Goal: Task Accomplishment & Management: Manage account settings

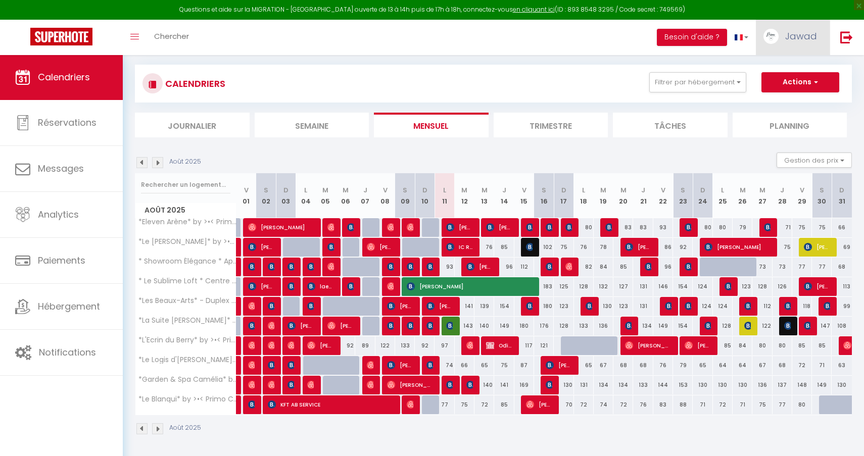
click at [790, 36] on span "Jawad" at bounding box center [801, 36] width 32 height 13
click at [772, 67] on link "Paramètres" at bounding box center [789, 70] width 75 height 17
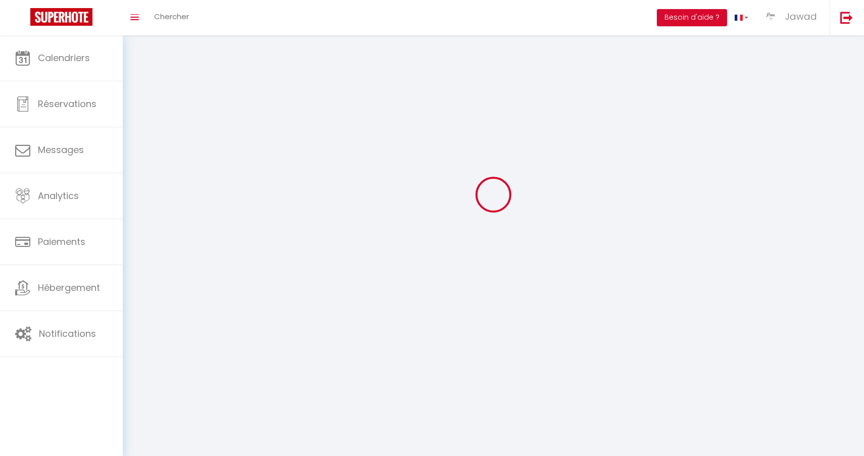
scroll to position [1, 0]
select select
select select "fr"
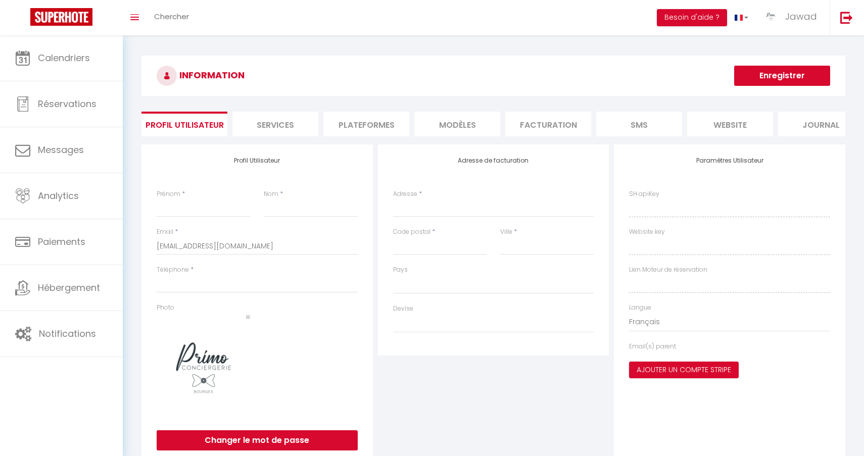
type input "Jawad"
type input "KHACIME"
type input "0761256295"
type input "[STREET_ADDRESS]"
type input "58180"
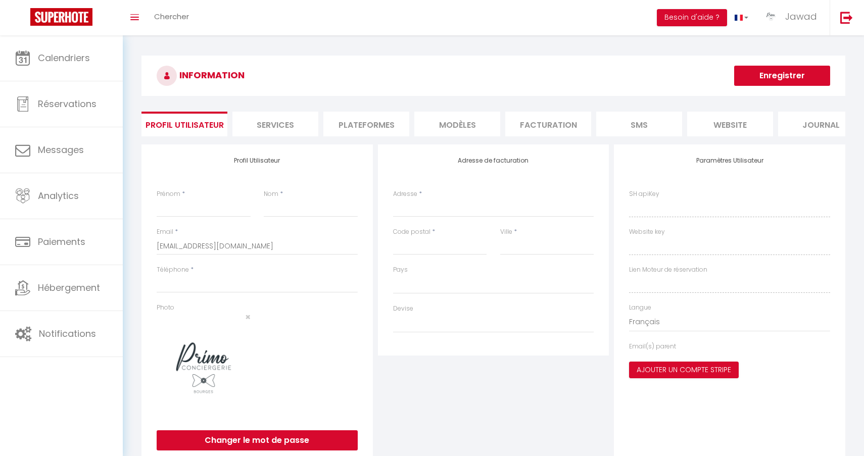
type input "MARZY"
type input "H4HEhYysyphz392cAWMxqCgCw"
type input "my69EnaDzk8MzYoVs8xsNwzNW"
type input "[URL][DOMAIN_NAME]"
select select "1"
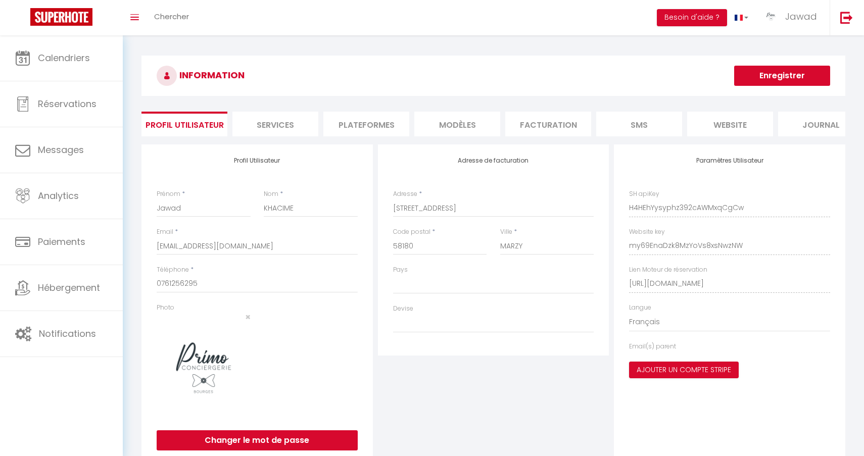
select select "28"
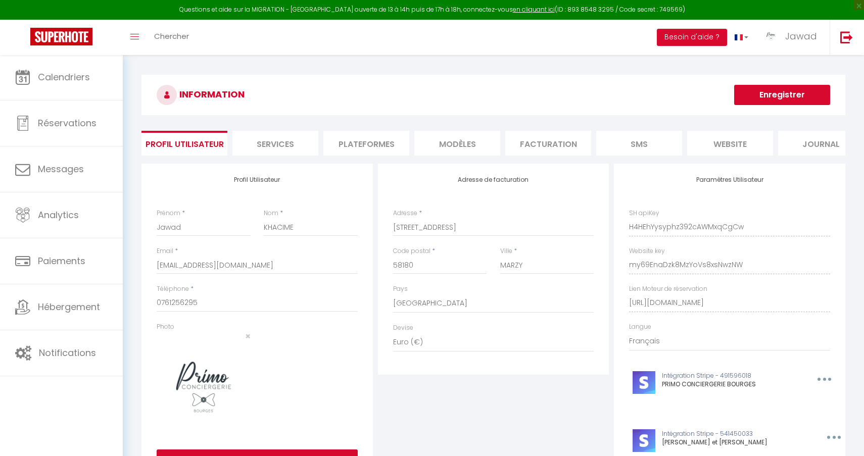
click at [361, 151] on li "Plateformes" at bounding box center [366, 143] width 86 height 25
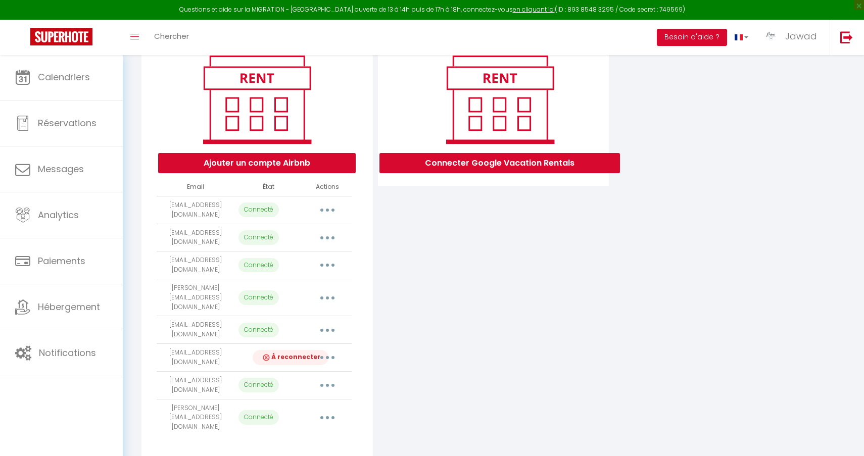
scroll to position [125, 0]
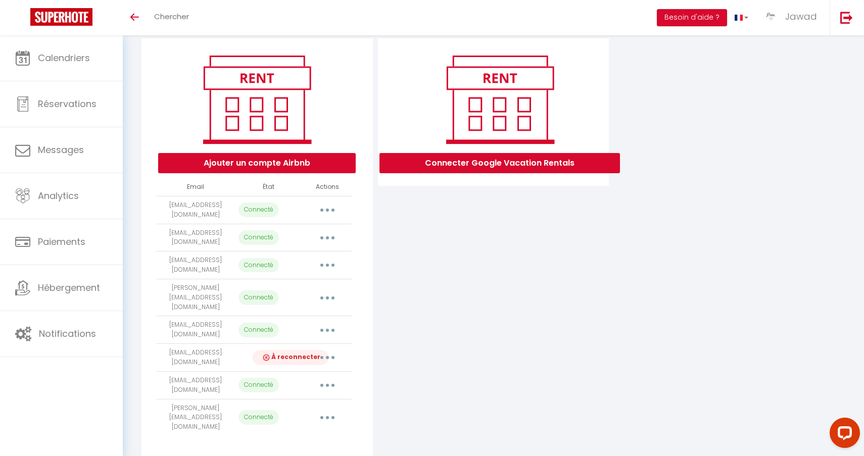
scroll to position [106, 0]
click at [327, 357] on icon "button" at bounding box center [327, 358] width 3 height 3
click at [297, 409] on link "Reconnecter le compte" at bounding box center [283, 417] width 112 height 17
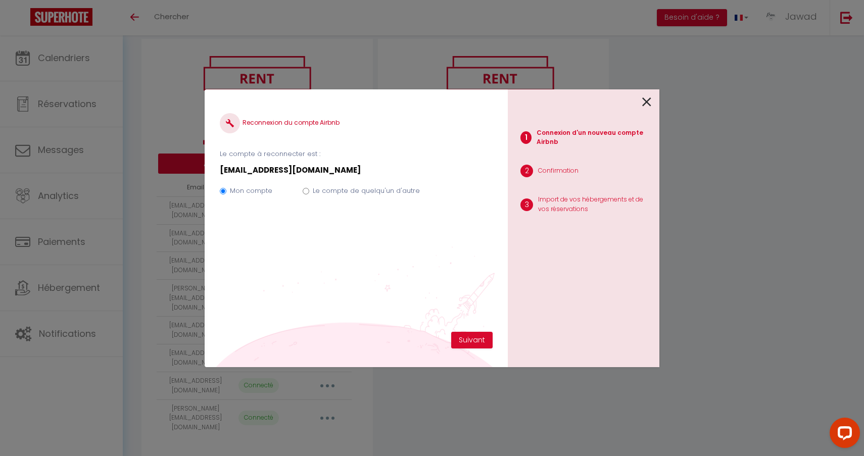
click at [305, 195] on div "Mon compte Le compte de quelqu'un d'autre" at bounding box center [356, 193] width 273 height 34
click at [305, 192] on input "Le compte de quelqu'un d'autre" at bounding box center [306, 191] width 7 height 7
radio input "true"
radio input "false"
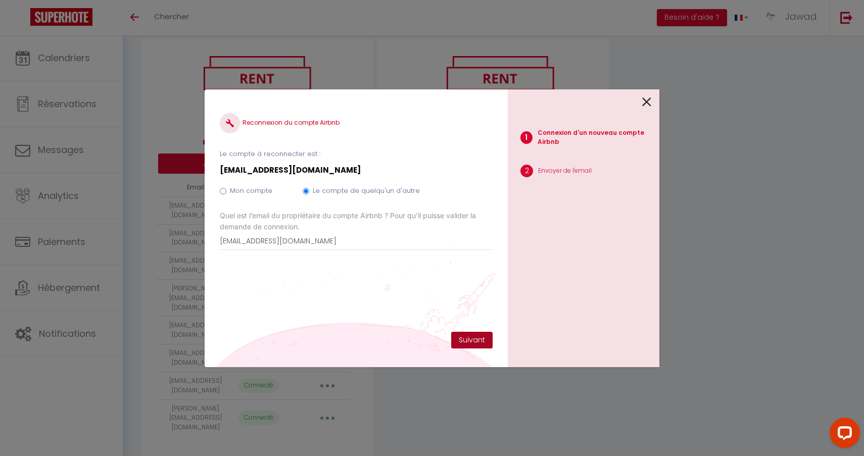
click at [464, 343] on button "Suivant" at bounding box center [471, 340] width 41 height 17
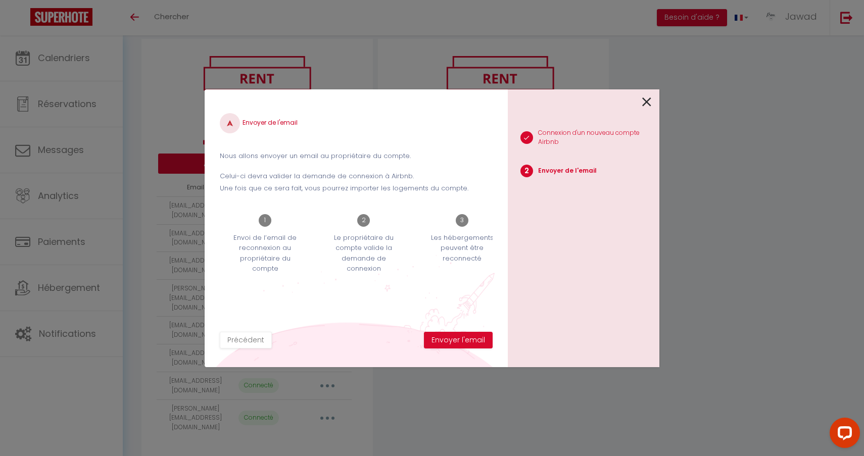
click at [464, 343] on button "Envoyer l'email" at bounding box center [458, 340] width 69 height 17
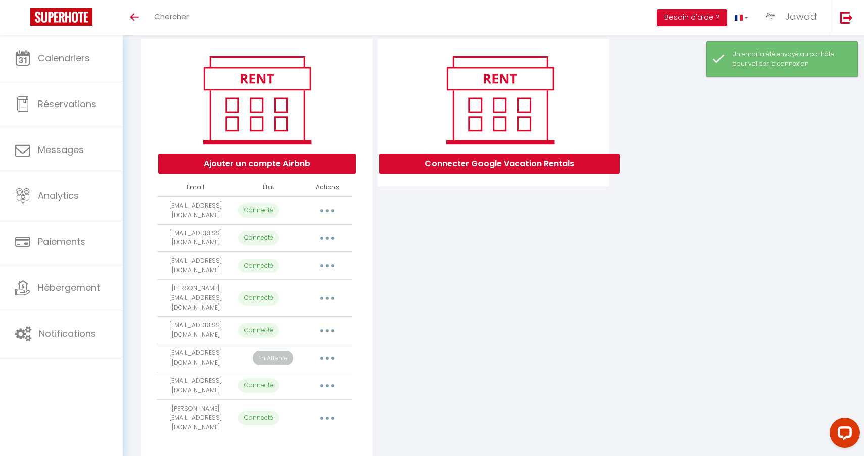
click at [326, 384] on icon "button" at bounding box center [327, 385] width 3 height 3
click at [438, 376] on div "Connecter Google Vacation Rentals" at bounding box center [493, 248] width 236 height 418
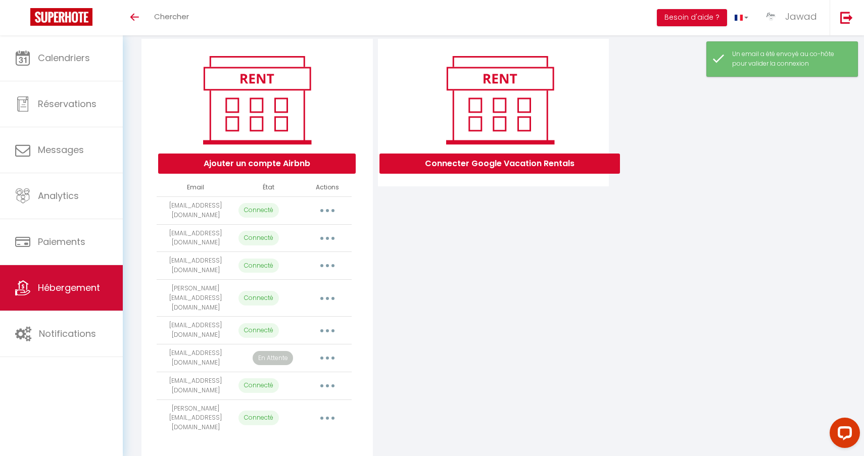
click at [88, 288] on span "Hébergement" at bounding box center [69, 287] width 62 height 13
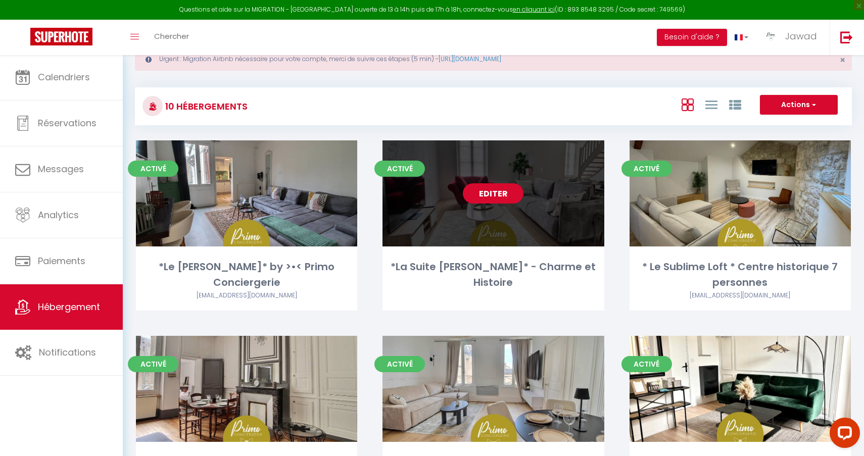
scroll to position [2, 0]
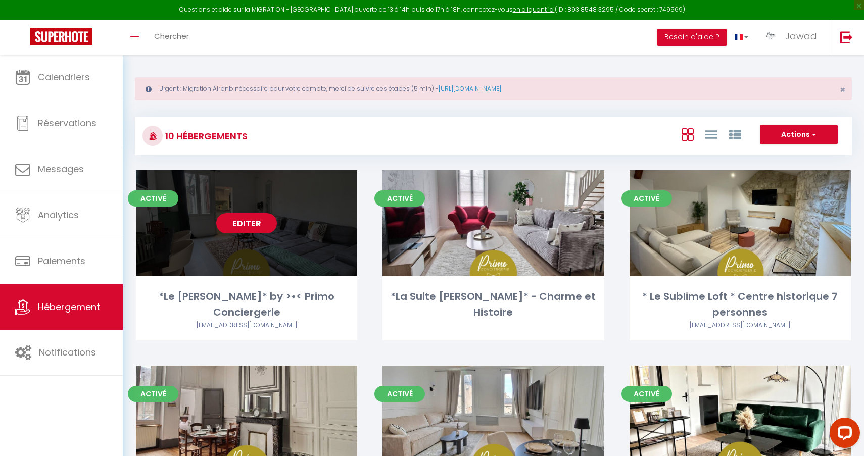
click at [250, 226] on link "Editer" at bounding box center [246, 223] width 61 height 20
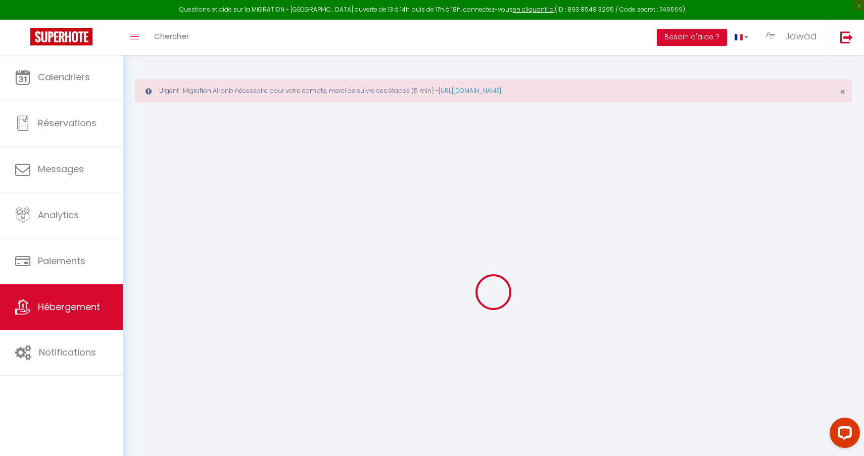
select select "+ 3 %"
select select "+ 20 %"
select select "16:00"
select select
select select "11:00"
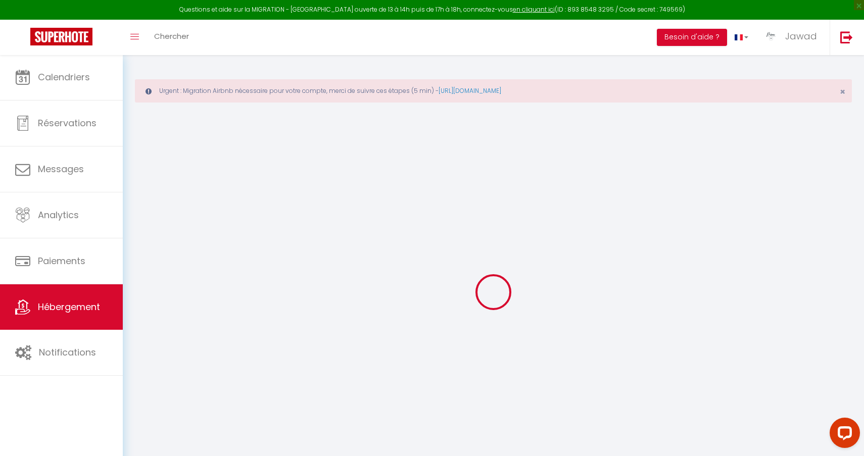
select select "30"
select select "120"
select select "20:00"
select select
checkbox input "true"
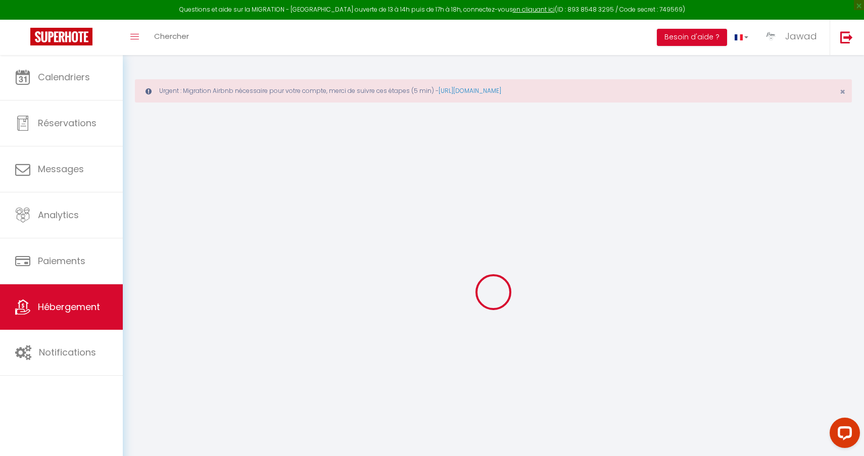
checkbox input "false"
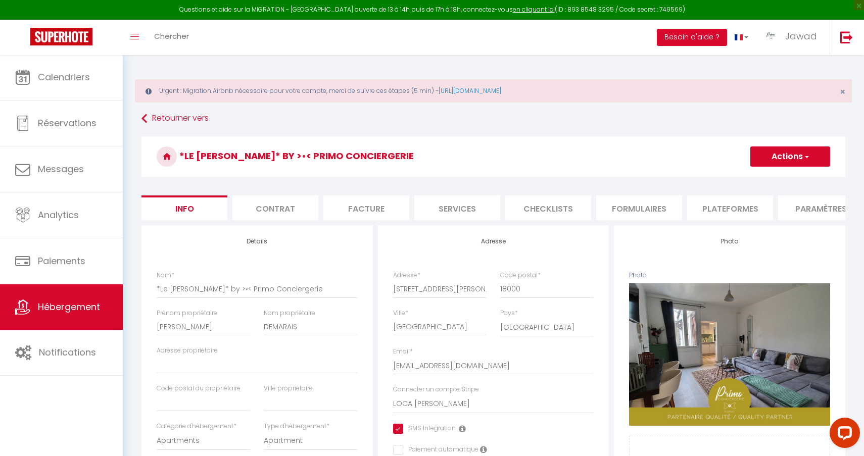
select select
checkbox input "true"
checkbox input "false"
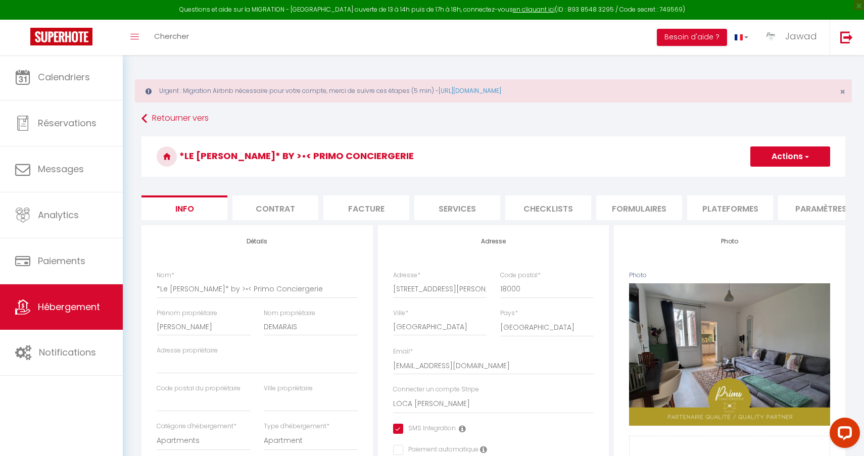
select select "10758-1325886587033186756"
click at [302, 220] on li "Contrat" at bounding box center [275, 208] width 86 height 25
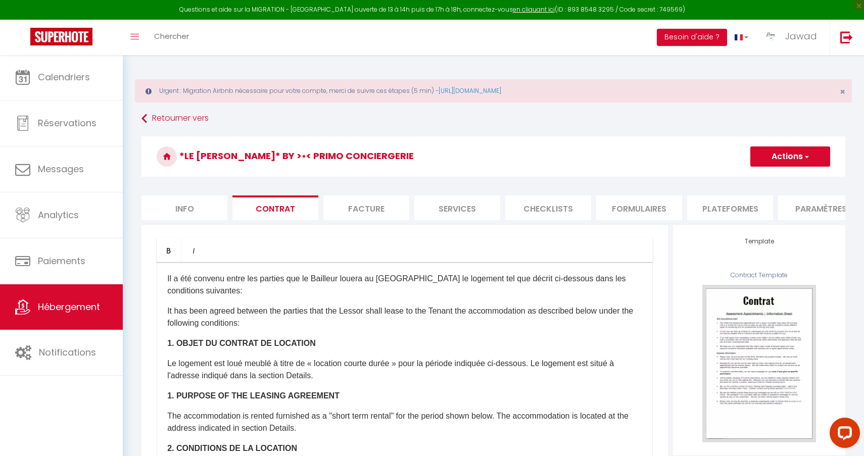
click at [720, 211] on li "Plateformes" at bounding box center [730, 208] width 86 height 25
select select "365"
select select "well_reviewed_guests"
select select "EUR"
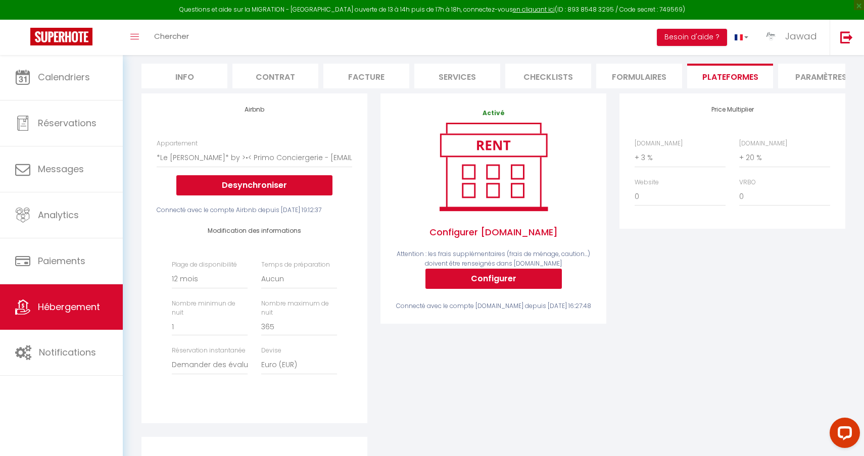
scroll to position [134, 0]
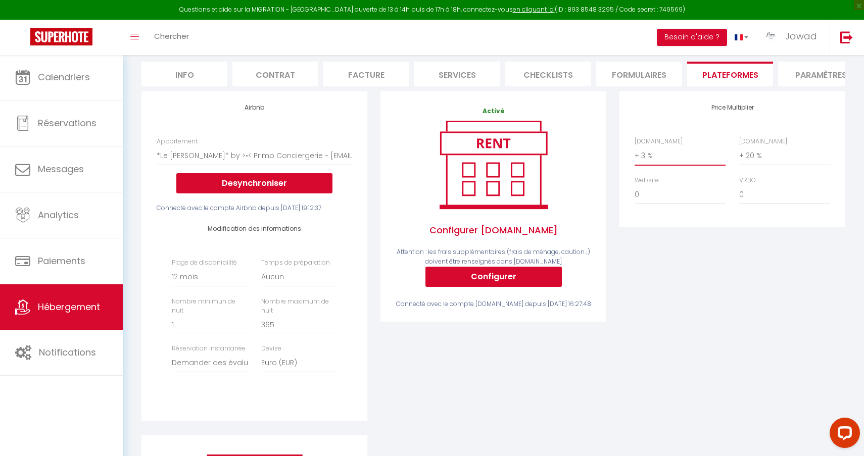
select select "+ 20 %"
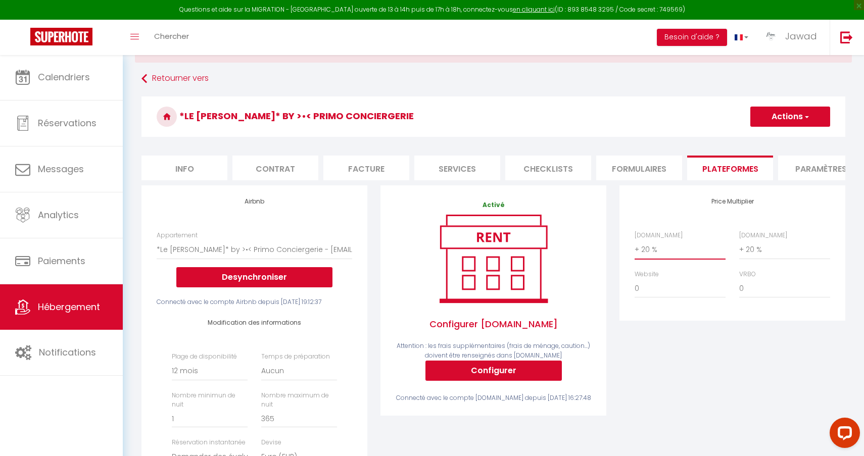
click at [778, 119] on button "Actions" at bounding box center [790, 117] width 80 height 20
click at [780, 136] on link "Enregistrer" at bounding box center [790, 138] width 80 height 13
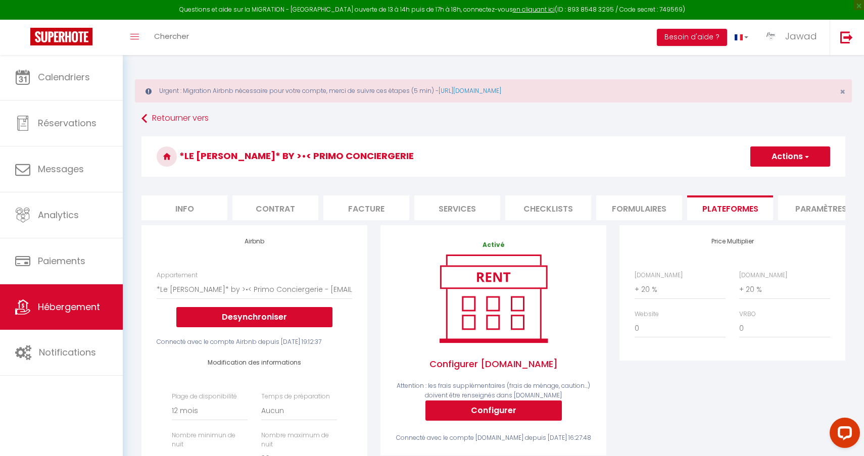
scroll to position [0, 0]
click at [791, 164] on button "Actions" at bounding box center [790, 157] width 80 height 20
click at [773, 174] on link "Enregistrer" at bounding box center [790, 178] width 80 height 13
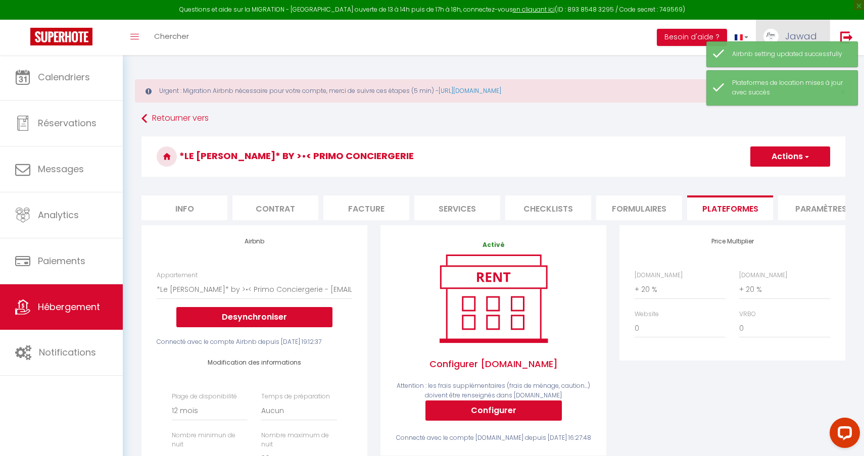
click at [807, 29] on link "Jawad" at bounding box center [793, 37] width 74 height 35
click at [769, 70] on div "Plateformes de location mises à jour avec succès" at bounding box center [782, 87] width 152 height 35
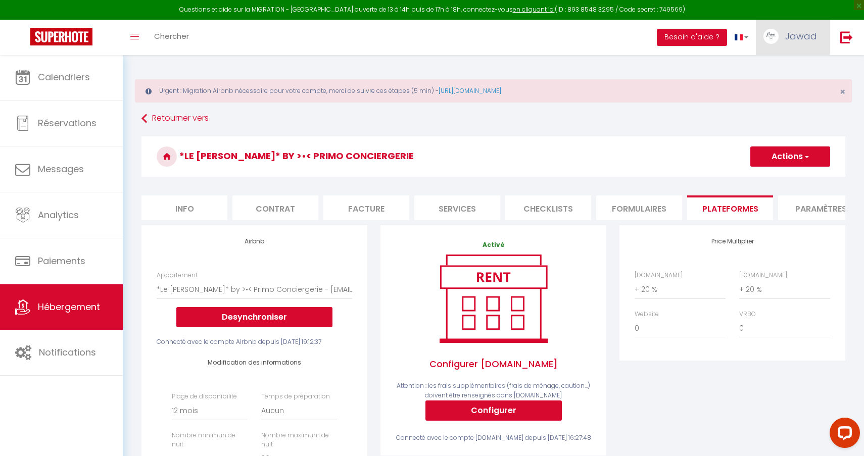
click at [769, 40] on img at bounding box center [770, 36] width 15 height 15
click at [771, 73] on link "Paramètres" at bounding box center [789, 70] width 75 height 17
select select "fr"
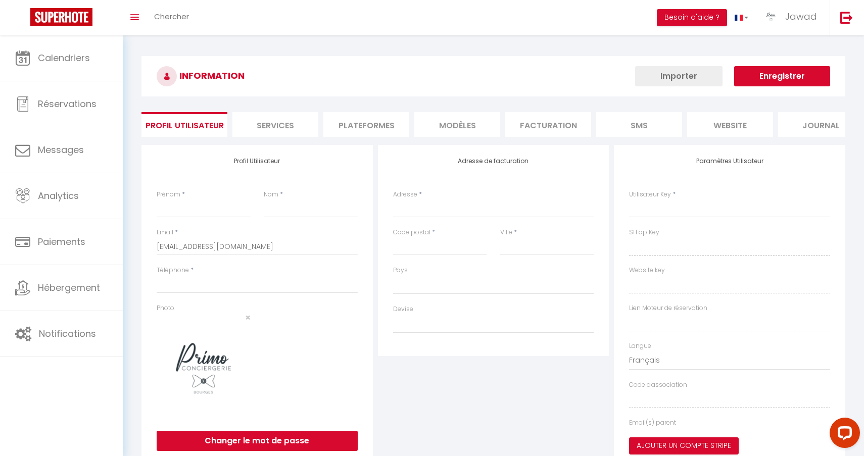
type input "Jawad"
type input "KHACIME"
type input "0761256295"
type input "[STREET_ADDRESS]"
type input "58180"
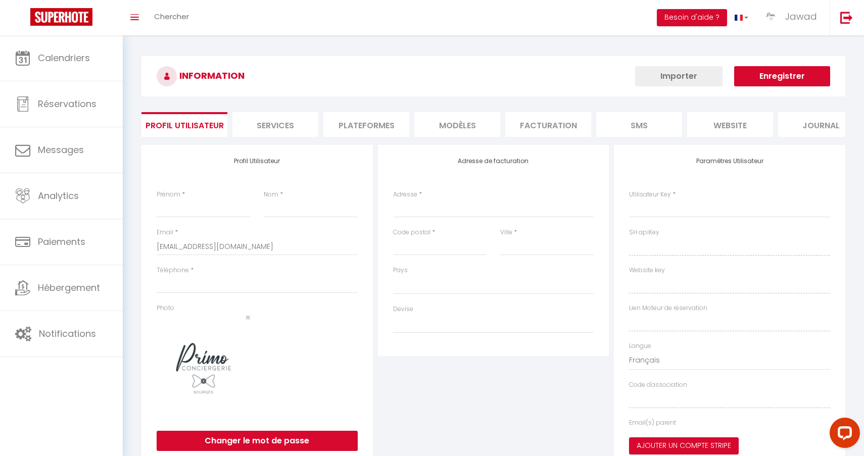
type input "MARZY"
type input "H4HEhYysyphz392cAWMxqCgCw"
type input "my69EnaDzk8MzYoVs8xsNwzNW"
type input "[URL][DOMAIN_NAME]"
type input "H4HEhYysyphz392cAWMxqCgCw"
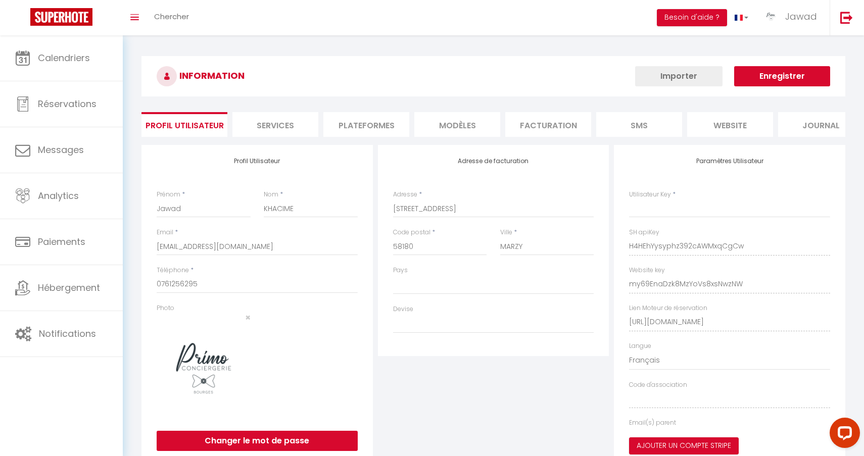
type input "my69EnaDzk8MzYoVs8xsNwzNW"
type input "[URL][DOMAIN_NAME]"
select select "28"
select select "fr"
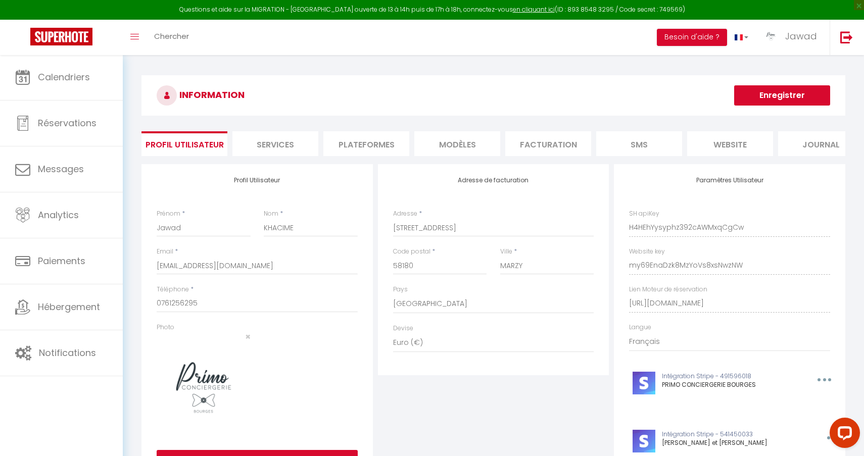
click at [360, 146] on li "Plateformes" at bounding box center [366, 143] width 86 height 25
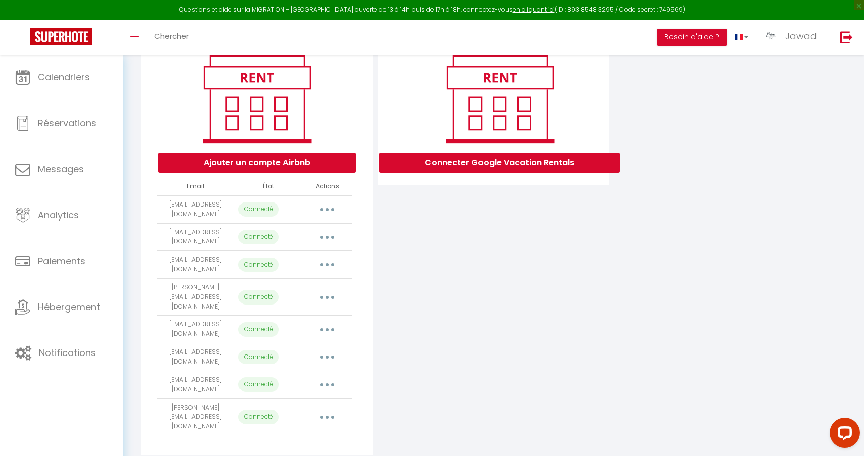
scroll to position [125, 0]
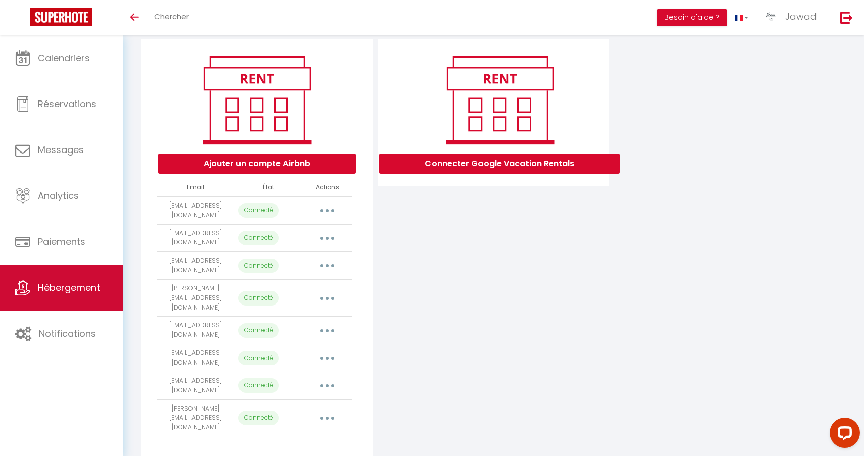
click at [42, 297] on link "Hébergement" at bounding box center [61, 287] width 123 height 45
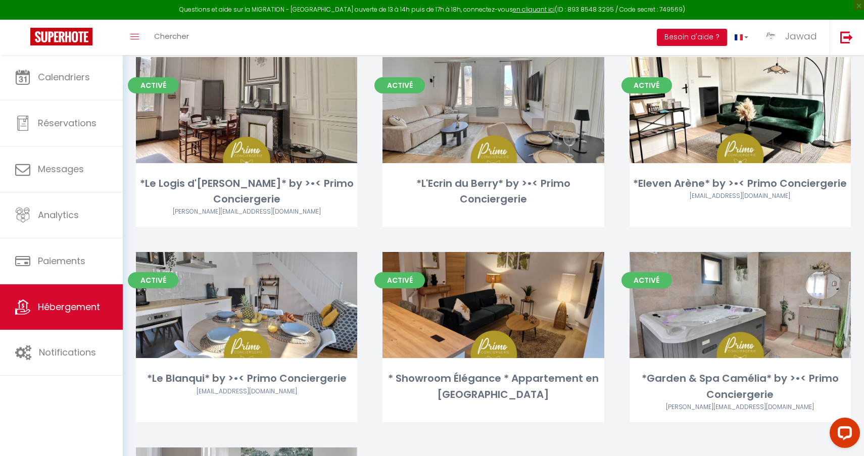
scroll to position [311, 0]
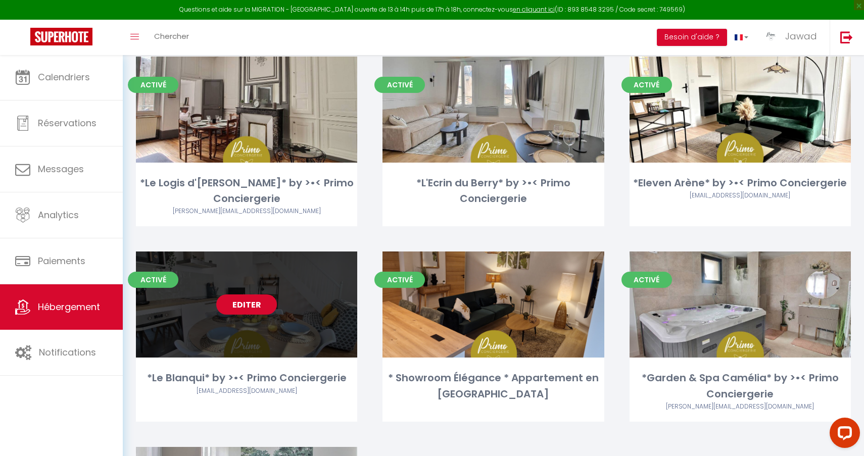
click at [244, 300] on link "Editer" at bounding box center [246, 305] width 61 height 20
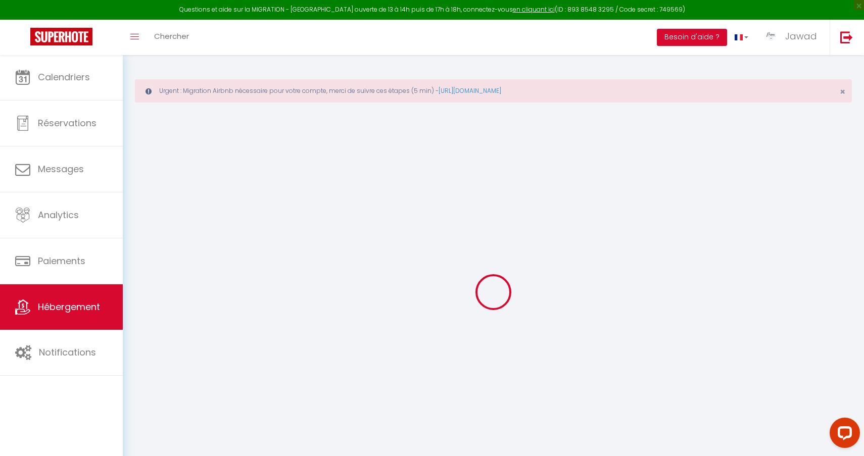
select select "+ 20 %"
select select "+ 25 %"
select select
checkbox input "true"
checkbox input "false"
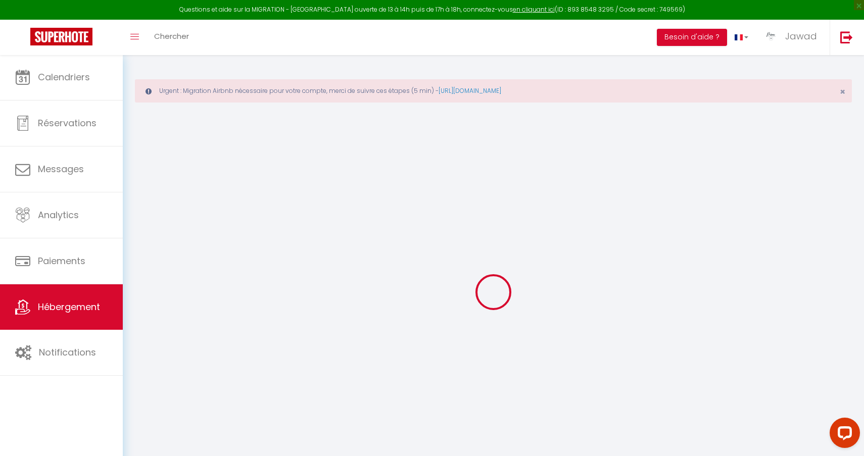
checkbox input "false"
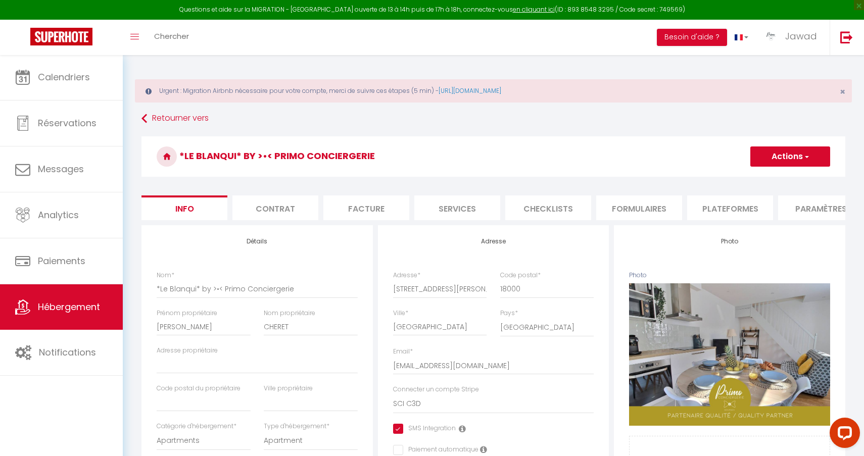
click at [428, 214] on li "Services" at bounding box center [457, 208] width 86 height 25
select select
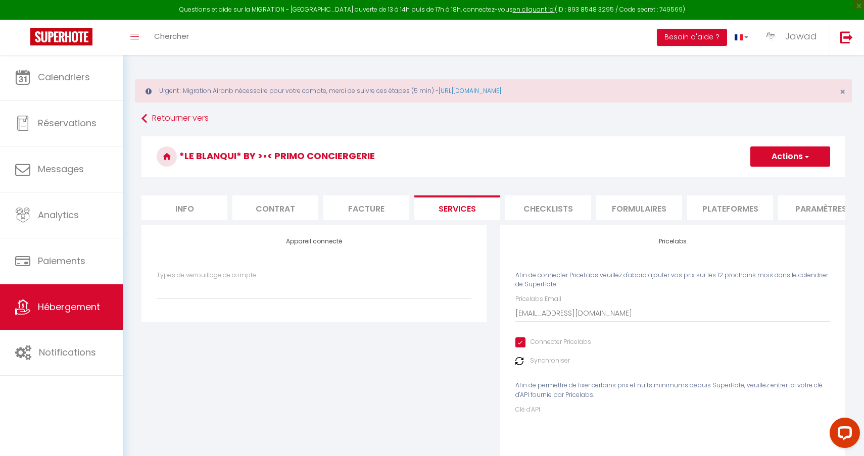
click at [736, 210] on li "Plateformes" at bounding box center [730, 208] width 86 height 25
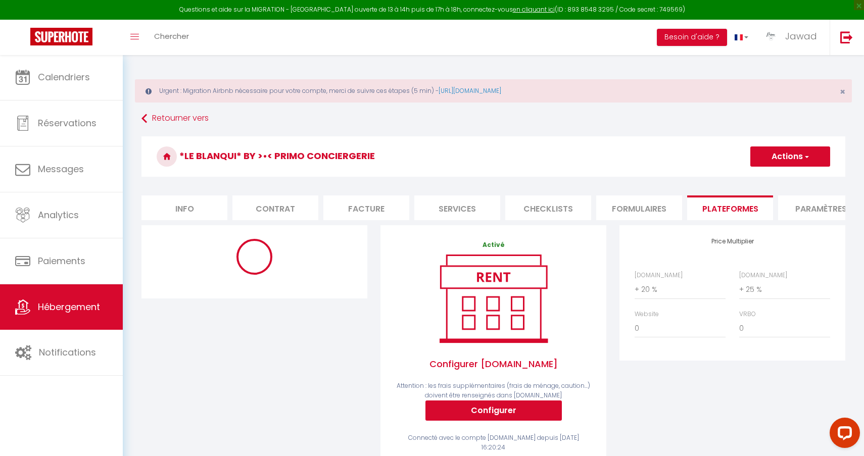
select select "10757-1446121250864396992"
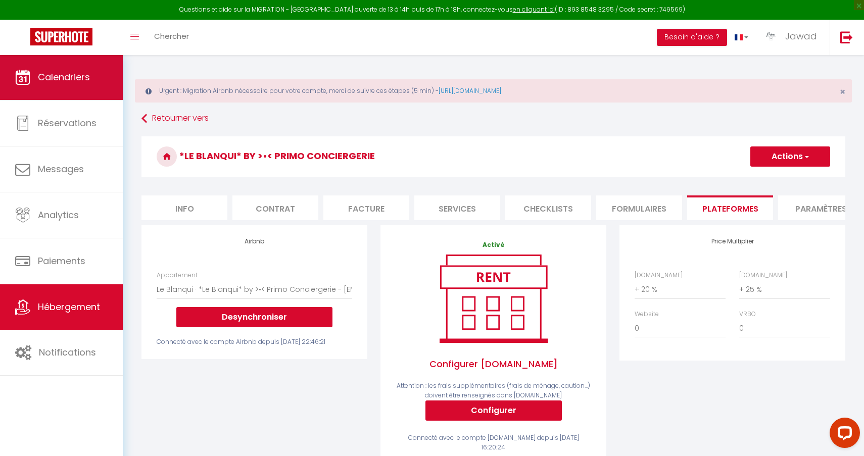
click at [74, 92] on link "Calendriers" at bounding box center [61, 77] width 123 height 45
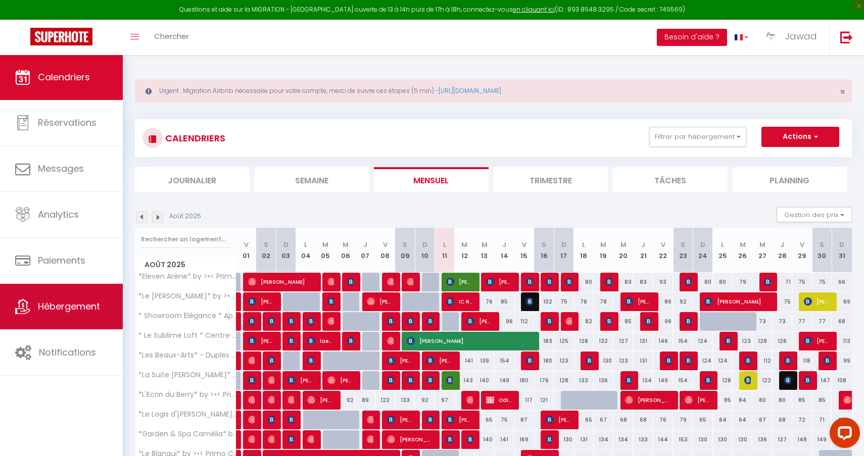
click at [51, 309] on span "Hébergement" at bounding box center [69, 306] width 62 height 13
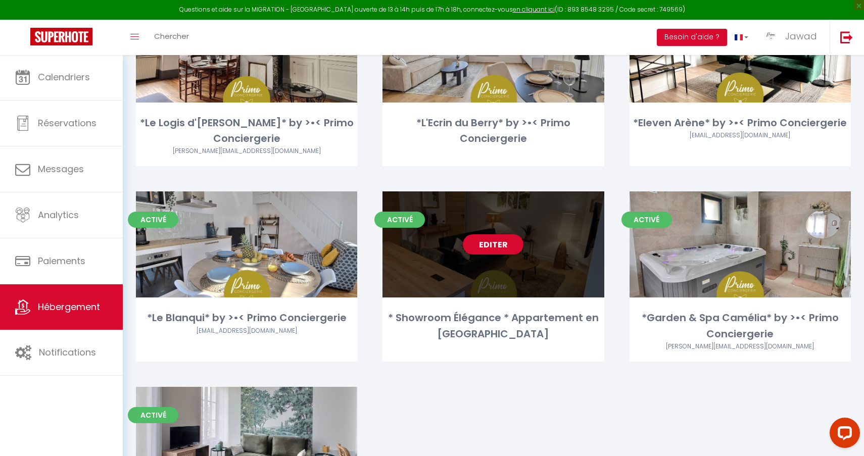
scroll to position [374, 0]
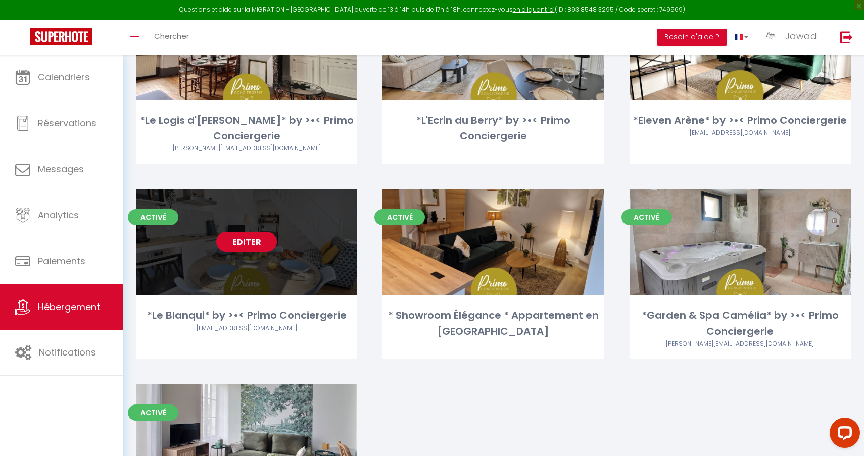
click at [246, 246] on link "Editer" at bounding box center [246, 242] width 61 height 20
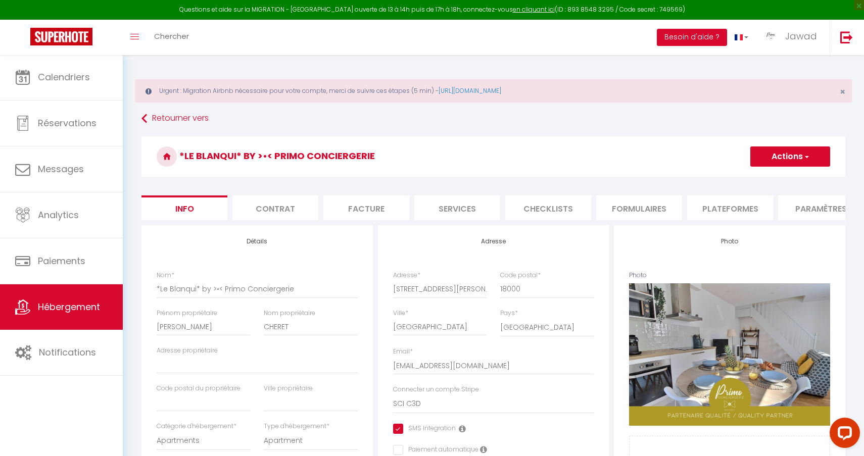
select select
checkbox input "true"
checkbox input "false"
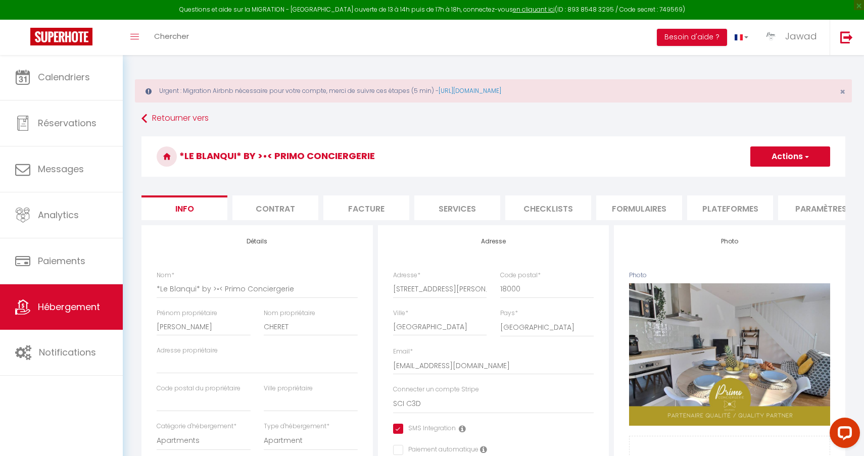
click at [712, 216] on li "Plateformes" at bounding box center [730, 208] width 86 height 25
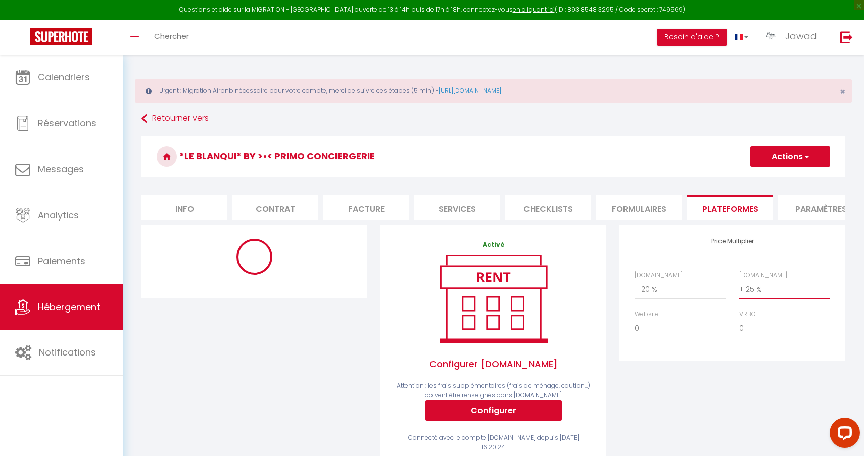
select select "+ 22 %"
select select "10757-1446121250864396992"
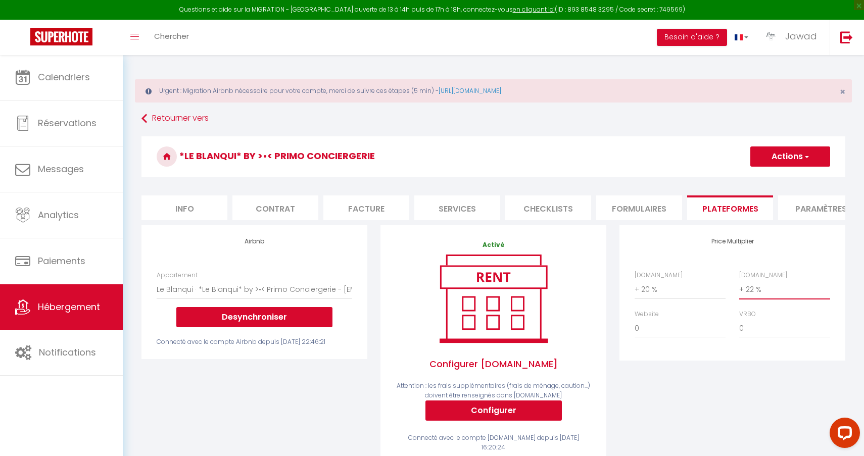
click at [780, 153] on button "Actions" at bounding box center [790, 157] width 80 height 20
click at [775, 179] on link "Enregistrer" at bounding box center [790, 178] width 80 height 13
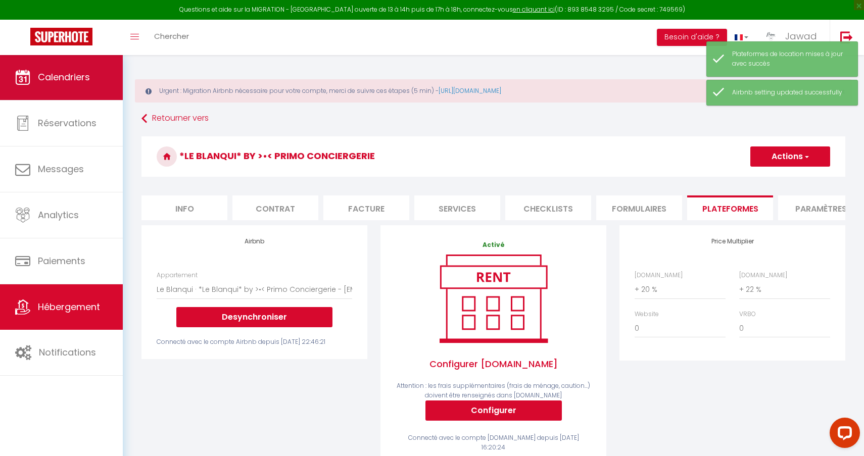
click at [69, 70] on link "Calendriers" at bounding box center [61, 77] width 123 height 45
